Goal: Task Accomplishment & Management: Manage account settings

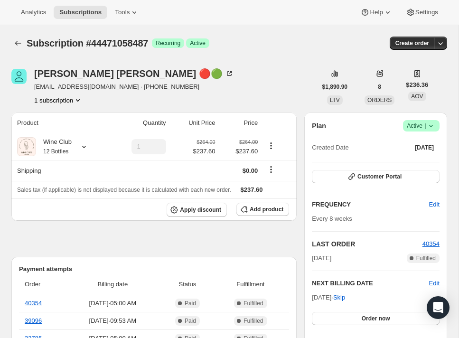
click at [428, 127] on icon at bounding box center [430, 125] width 9 height 9
click at [417, 161] on span "Cancel subscription" at bounding box center [418, 160] width 54 height 7
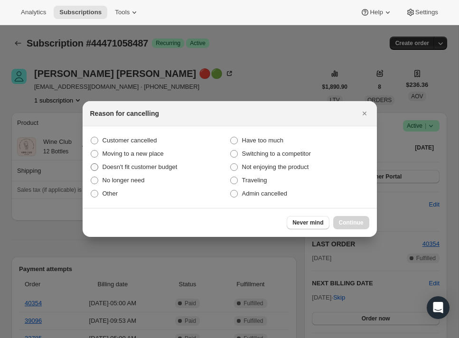
click at [94, 165] on span ":rbl:" at bounding box center [95, 167] width 8 height 8
click at [91, 164] on input "Doesn't fit customer budget" at bounding box center [91, 163] width 0 height 0
radio input "true"
click at [358, 220] on span "Continue" at bounding box center [351, 223] width 25 height 8
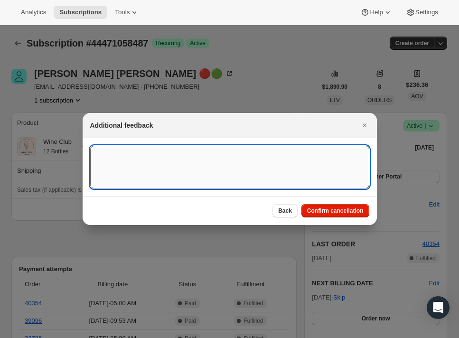
click at [236, 159] on textarea ":rbl:" at bounding box center [229, 167] width 279 height 43
type textarea "M"
type textarea "husband lost the job"
click at [340, 211] on span "Confirm cancellation" at bounding box center [335, 211] width 56 height 8
